Goal: Information Seeking & Learning: Learn about a topic

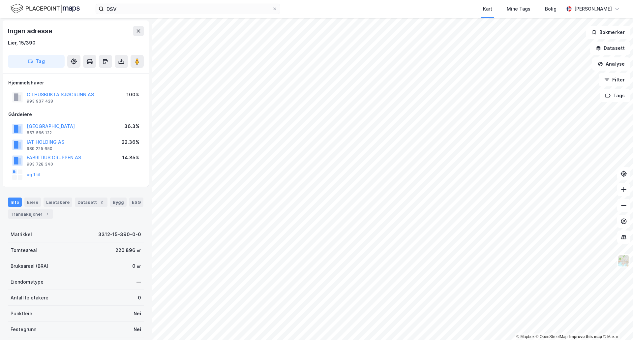
scroll to position [0, 0]
click at [336, 339] on html "DSV Kart Mine Tags Bolig [PERSON_NAME] © Mapbox © OpenStreetMap Improve this ma…" at bounding box center [316, 170] width 633 height 340
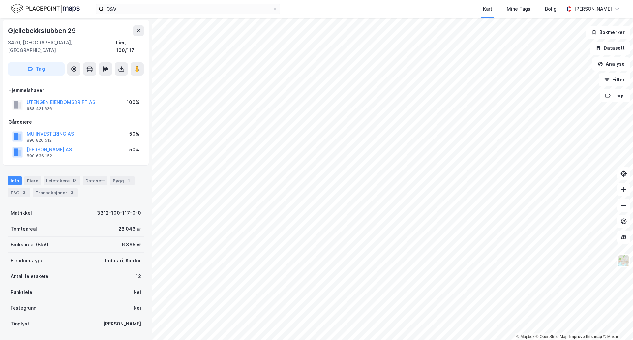
scroll to position [0, 0]
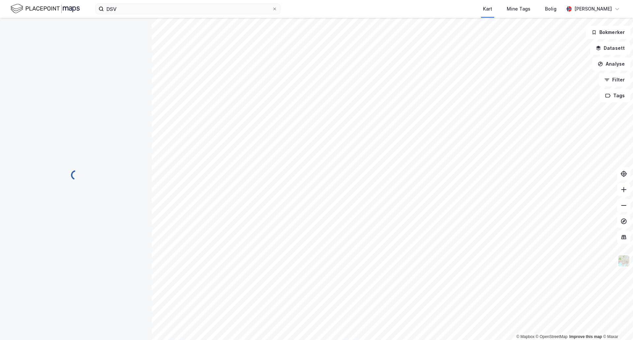
scroll to position [0, 0]
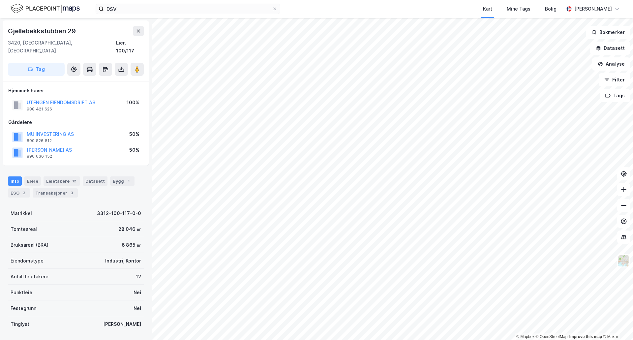
scroll to position [0, 0]
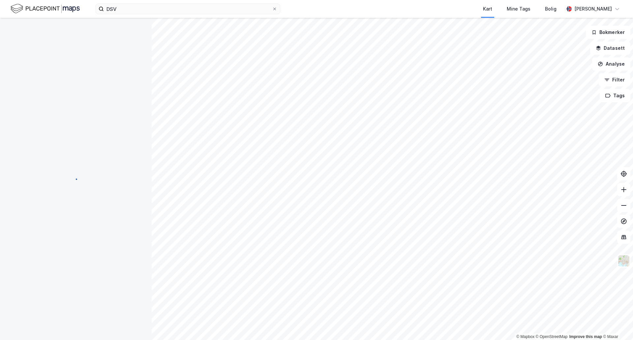
scroll to position [0, 0]
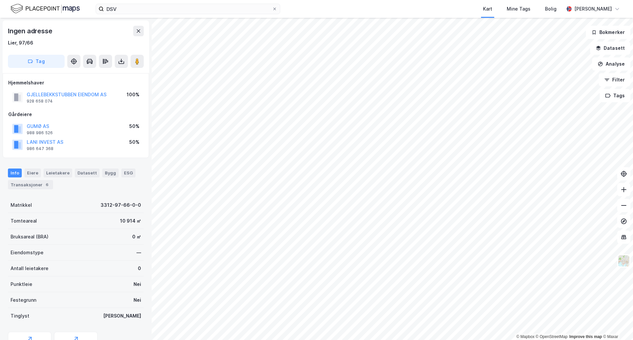
scroll to position [0, 0]
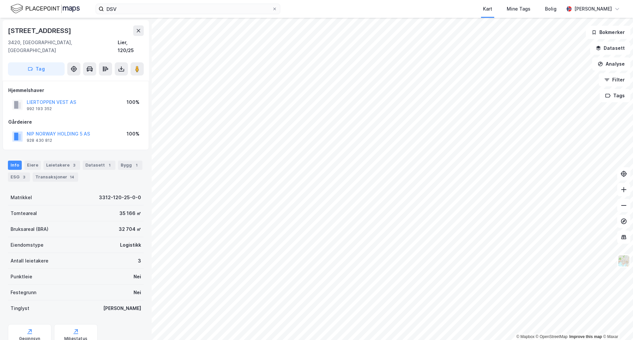
scroll to position [0, 0]
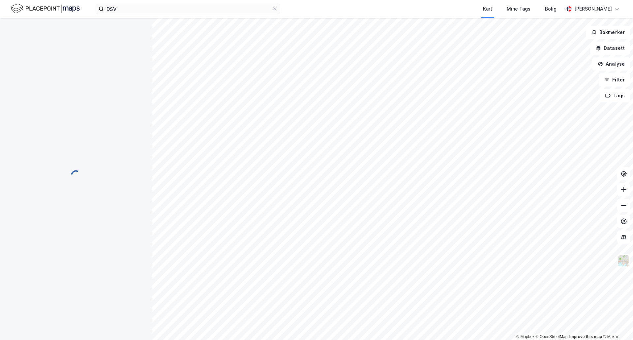
scroll to position [0, 0]
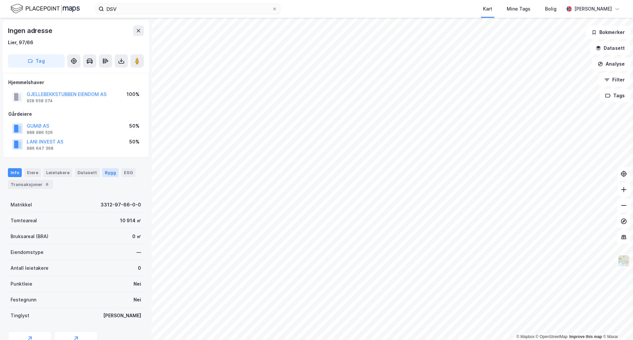
click at [105, 174] on div "Bygg" at bounding box center [110, 172] width 16 height 9
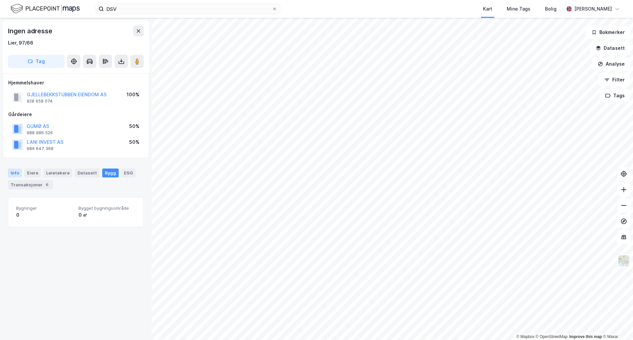
click at [16, 171] on div "Info" at bounding box center [15, 172] width 14 height 9
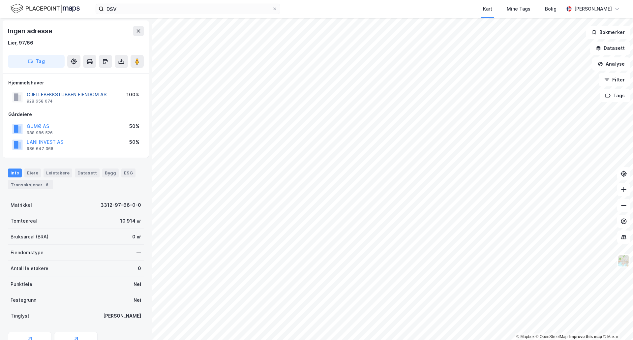
click at [0, 0] on button "GJELLEBEKKSTUBBEN EIENDOM AS" at bounding box center [0, 0] width 0 height 0
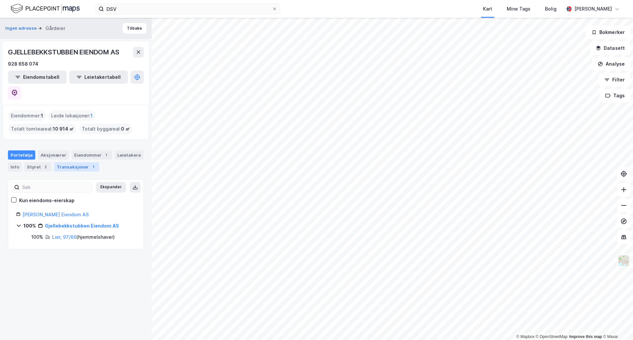
click at [79, 162] on div "Transaksjoner 1" at bounding box center [76, 166] width 45 height 9
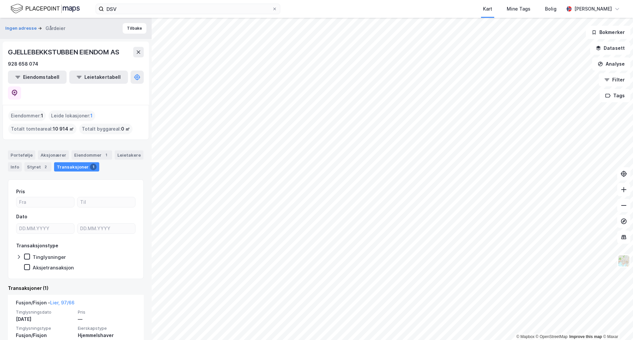
scroll to position [19, 0]
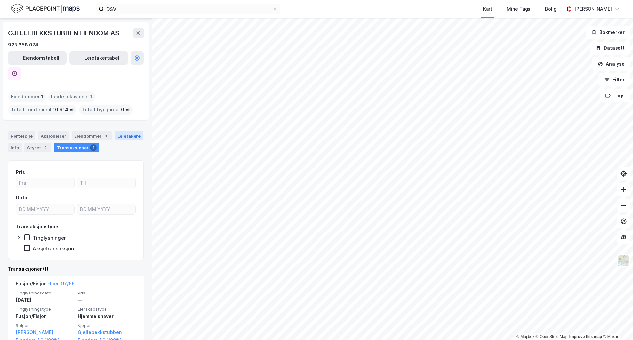
click at [122, 131] on div "Leietakere" at bounding box center [129, 135] width 29 height 9
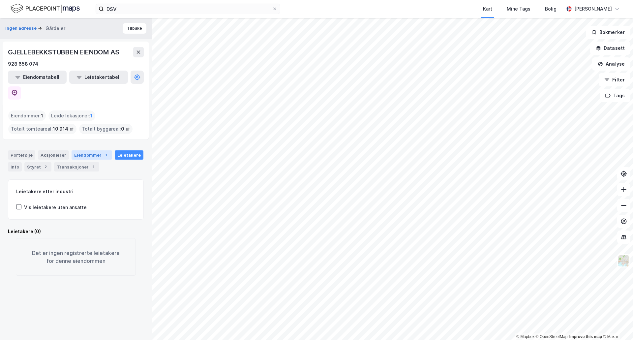
click at [89, 150] on div "Eiendommer 1" at bounding box center [91, 154] width 41 height 9
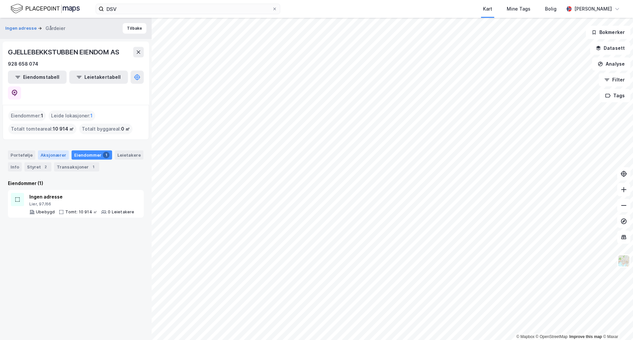
click at [56, 150] on div "Aksjonærer" at bounding box center [53, 154] width 31 height 9
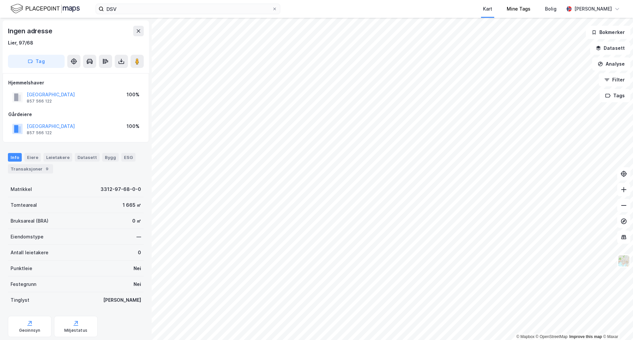
scroll to position [0, 0]
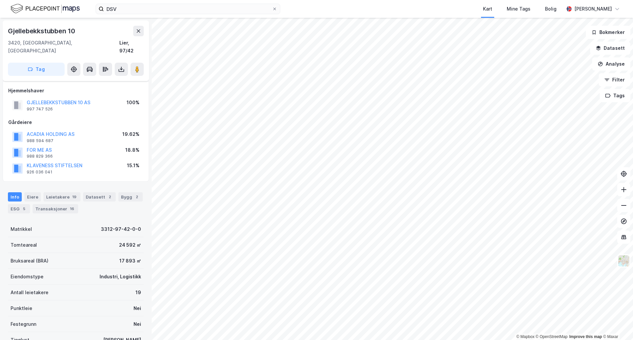
scroll to position [14, 0]
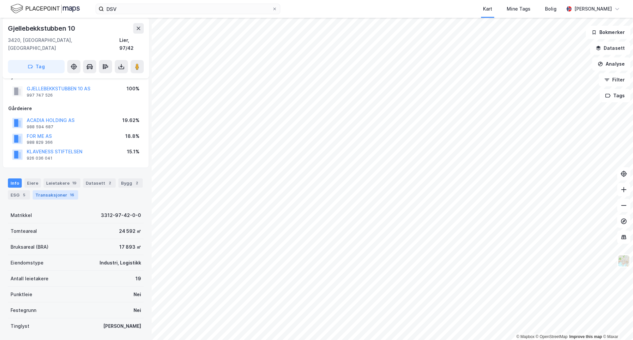
click at [65, 190] on div "Transaksjoner 16" at bounding box center [55, 194] width 45 height 9
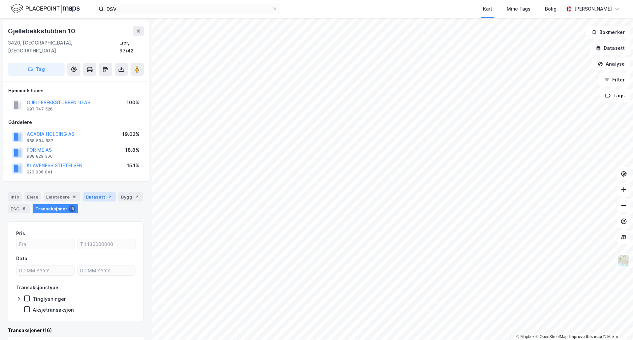
click at [98, 193] on div "Datasett 2" at bounding box center [99, 196] width 33 height 9
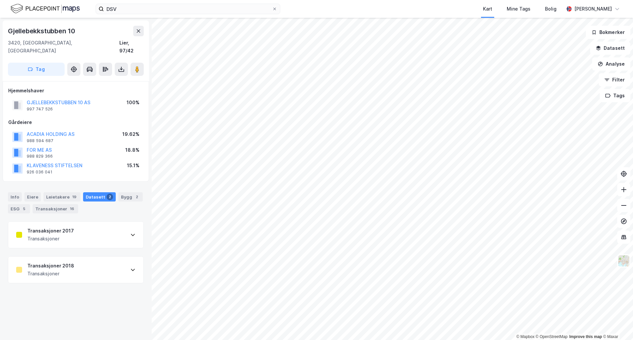
click at [131, 194] on div "Info [PERSON_NAME] 19 Datasett 2 Bygg 2 ESG 5 Transaksjoner 16" at bounding box center [76, 202] width 136 height 21
click at [133, 193] on div "2" at bounding box center [136, 196] width 7 height 7
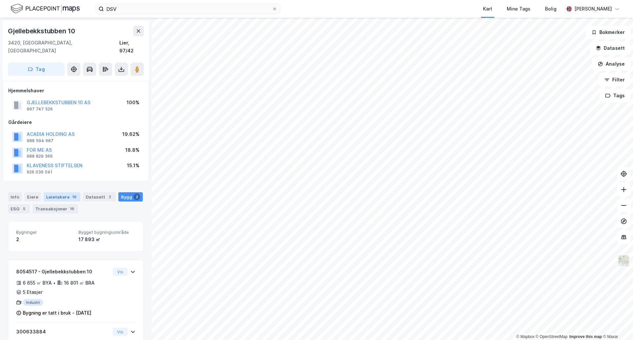
click at [64, 192] on div "Leietakere 19" at bounding box center [61, 196] width 37 height 9
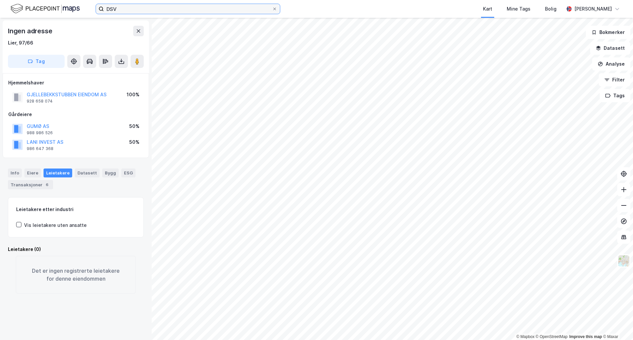
click at [137, 10] on input "DSV" at bounding box center [188, 9] width 168 height 10
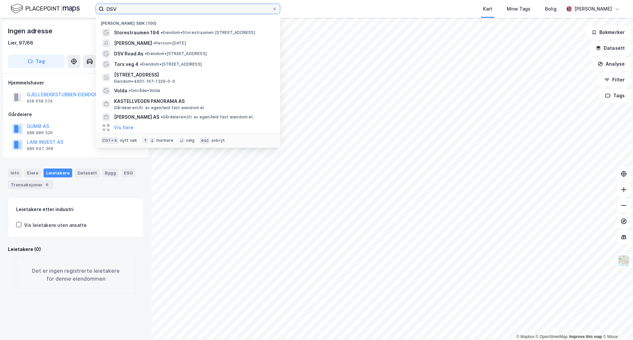
click at [137, 10] on input "DSV" at bounding box center [188, 9] width 168 height 10
paste input "[PERSON_NAME]"
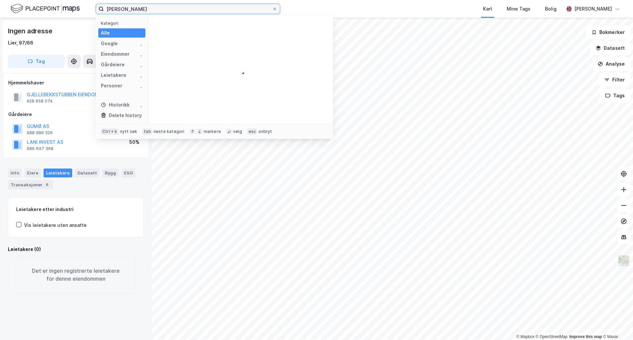
type input "[PERSON_NAME]"
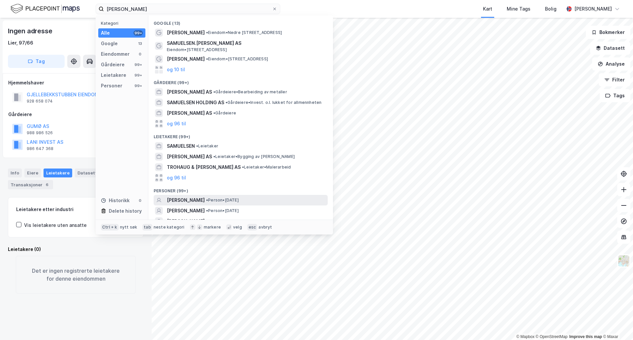
click at [198, 198] on span "[PERSON_NAME]" at bounding box center [186, 200] width 38 height 8
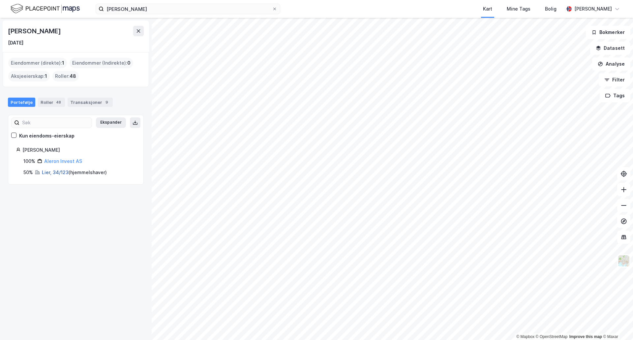
click at [58, 172] on link "Lier, 34/123" at bounding box center [55, 172] width 27 height 6
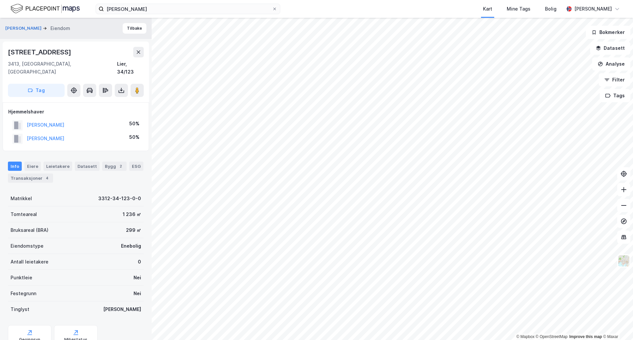
scroll to position [6, 0]
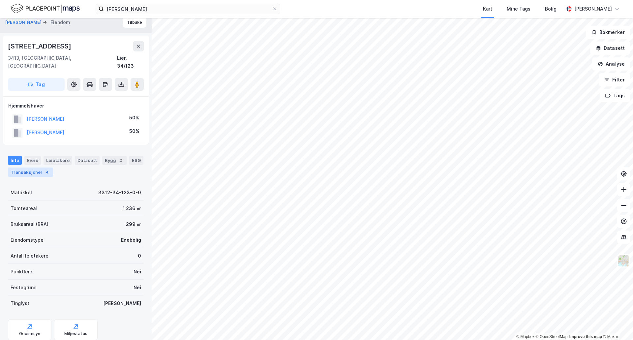
click at [42, 167] on div "Transaksjoner 4" at bounding box center [30, 171] width 45 height 9
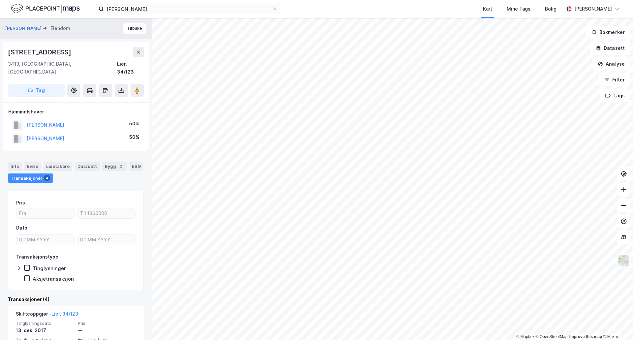
click at [312, 339] on html "[PERSON_NAME] Kart Mine Tags Bolig [PERSON_NAME] © Mapbox © OpenStreetMap Impro…" at bounding box center [316, 170] width 633 height 340
click at [236, 339] on html "[PERSON_NAME] Kart Mine Tags Bolig [PERSON_NAME] © Mapbox © OpenStreetMap Impro…" at bounding box center [316, 170] width 633 height 340
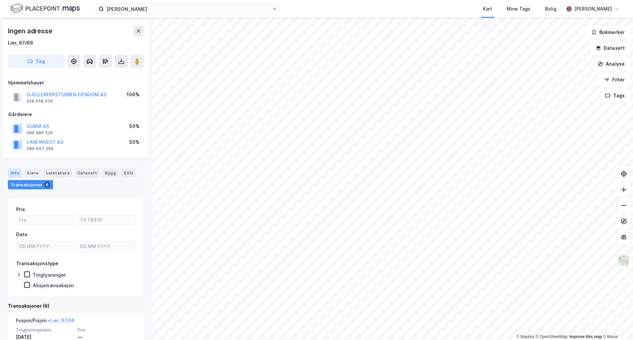
click at [14, 170] on div "Info" at bounding box center [15, 172] width 14 height 9
